Goal: Navigation & Orientation: Find specific page/section

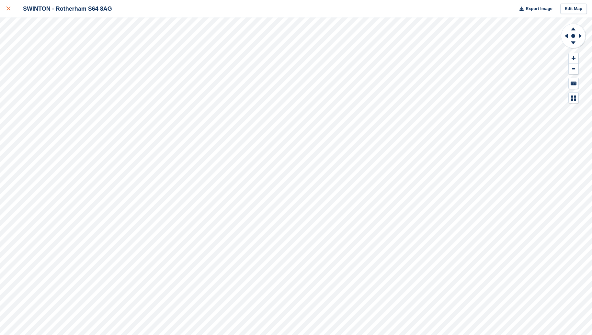
click at [9, 8] on icon at bounding box center [8, 8] width 4 height 4
